Goal: Find specific page/section: Find specific page/section

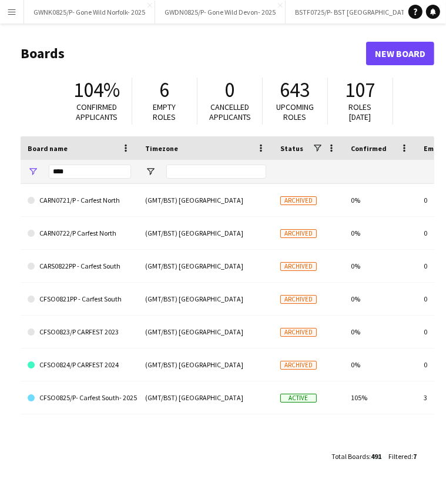
click at [5, 14] on button "Menu" at bounding box center [12, 12] width 24 height 24
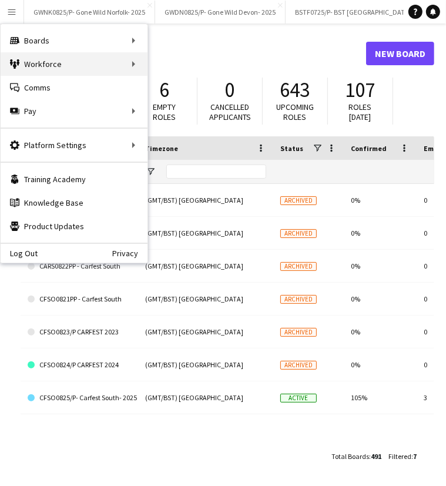
click at [38, 60] on div "Workforce Workforce" at bounding box center [74, 64] width 147 height 24
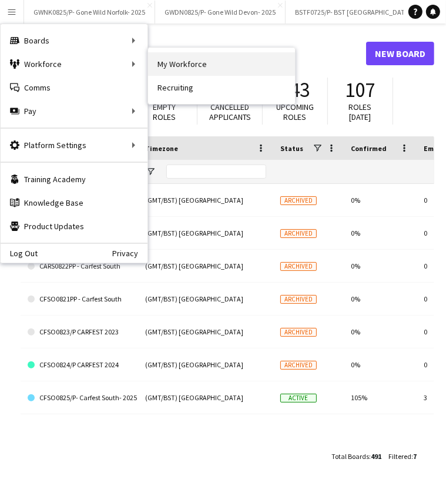
click at [214, 59] on link "My Workforce" at bounding box center [221, 64] width 147 height 24
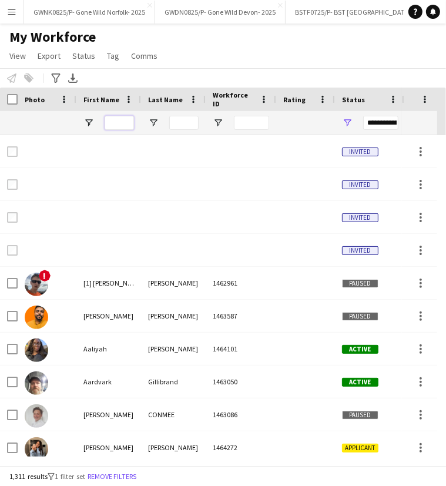
click at [118, 122] on input "First Name Filter Input" at bounding box center [119, 123] width 29 height 14
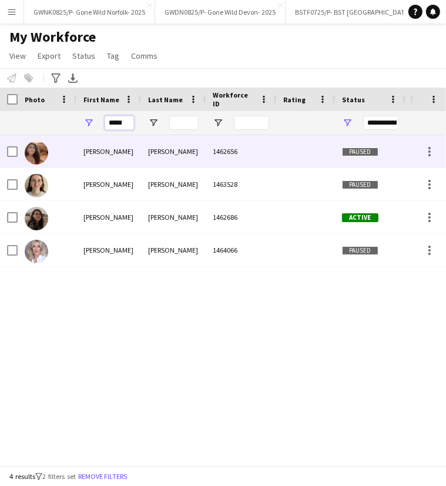
type input "*****"
click at [133, 145] on div "[PERSON_NAME]" at bounding box center [108, 151] width 65 height 32
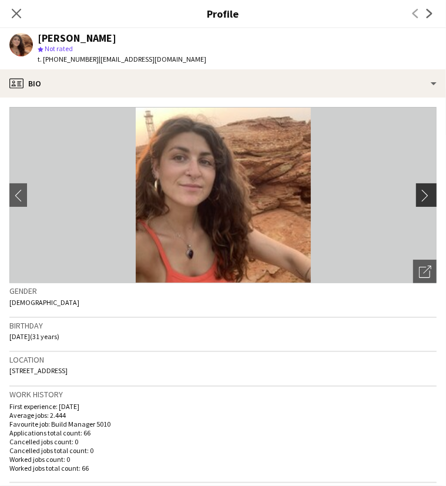
click at [420, 202] on button "chevron-right" at bounding box center [428, 195] width 24 height 24
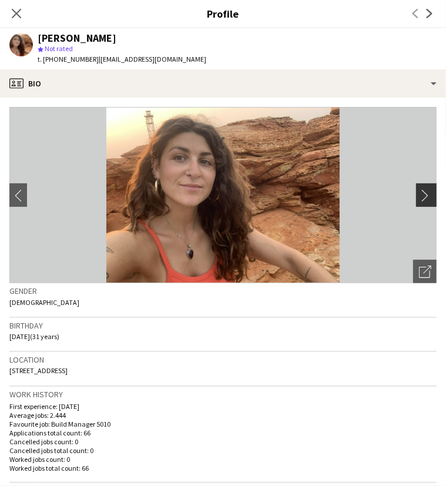
click at [420, 202] on button "chevron-right" at bounding box center [428, 195] width 24 height 24
